Goal: Information Seeking & Learning: Learn about a topic

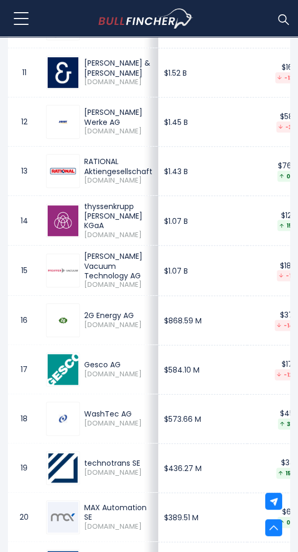
scroll to position [1151, 0]
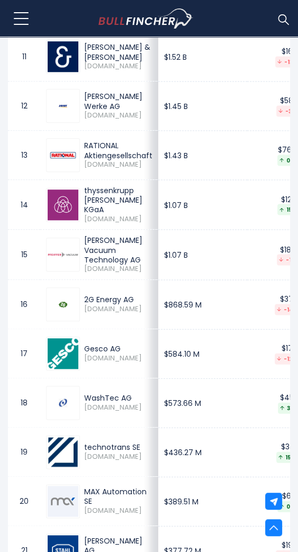
click at [227, 262] on td "$1.07 B" at bounding box center [202, 255] width 89 height 50
click at [140, 265] on span "[DOMAIN_NAME]" at bounding box center [118, 269] width 68 height 9
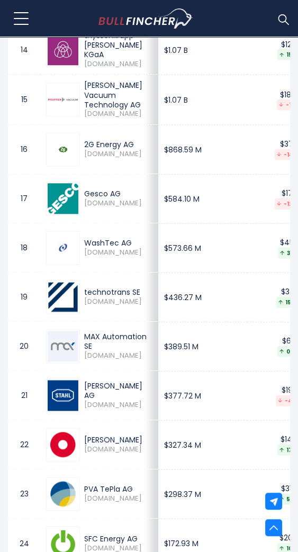
scroll to position [0, 0]
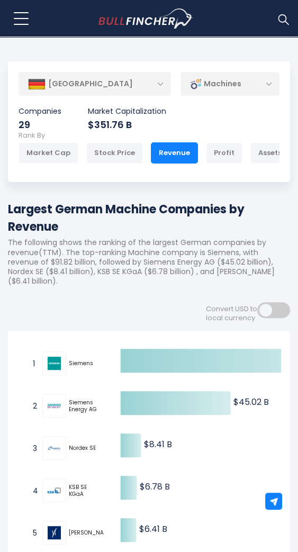
click at [124, 159] on div "Stock Price" at bounding box center [114, 152] width 57 height 21
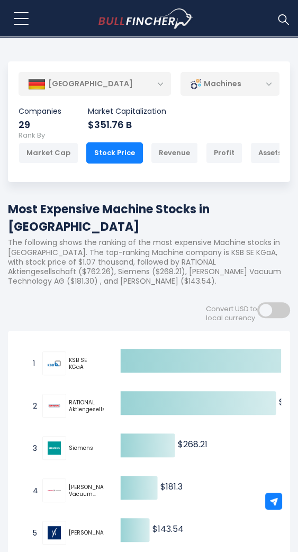
click at [205, 438] on text "$268.21 ​ $268.21" at bounding box center [193, 444] width 30 height 12
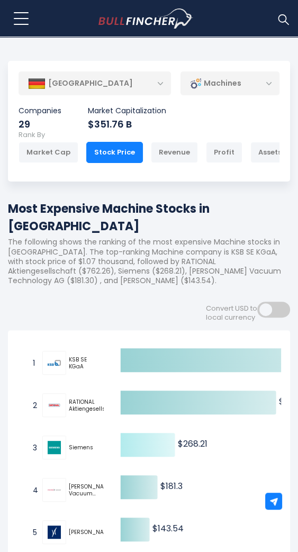
click at [167, 433] on icon at bounding box center [148, 445] width 55 height 24
click at [195, 438] on text "$268.21 ​ $268.21" at bounding box center [193, 444] width 30 height 12
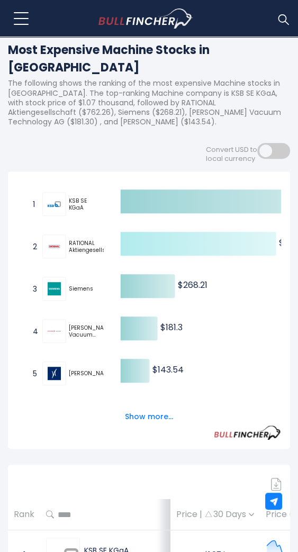
scroll to position [0, 0]
